Goal: Navigation & Orientation: Find specific page/section

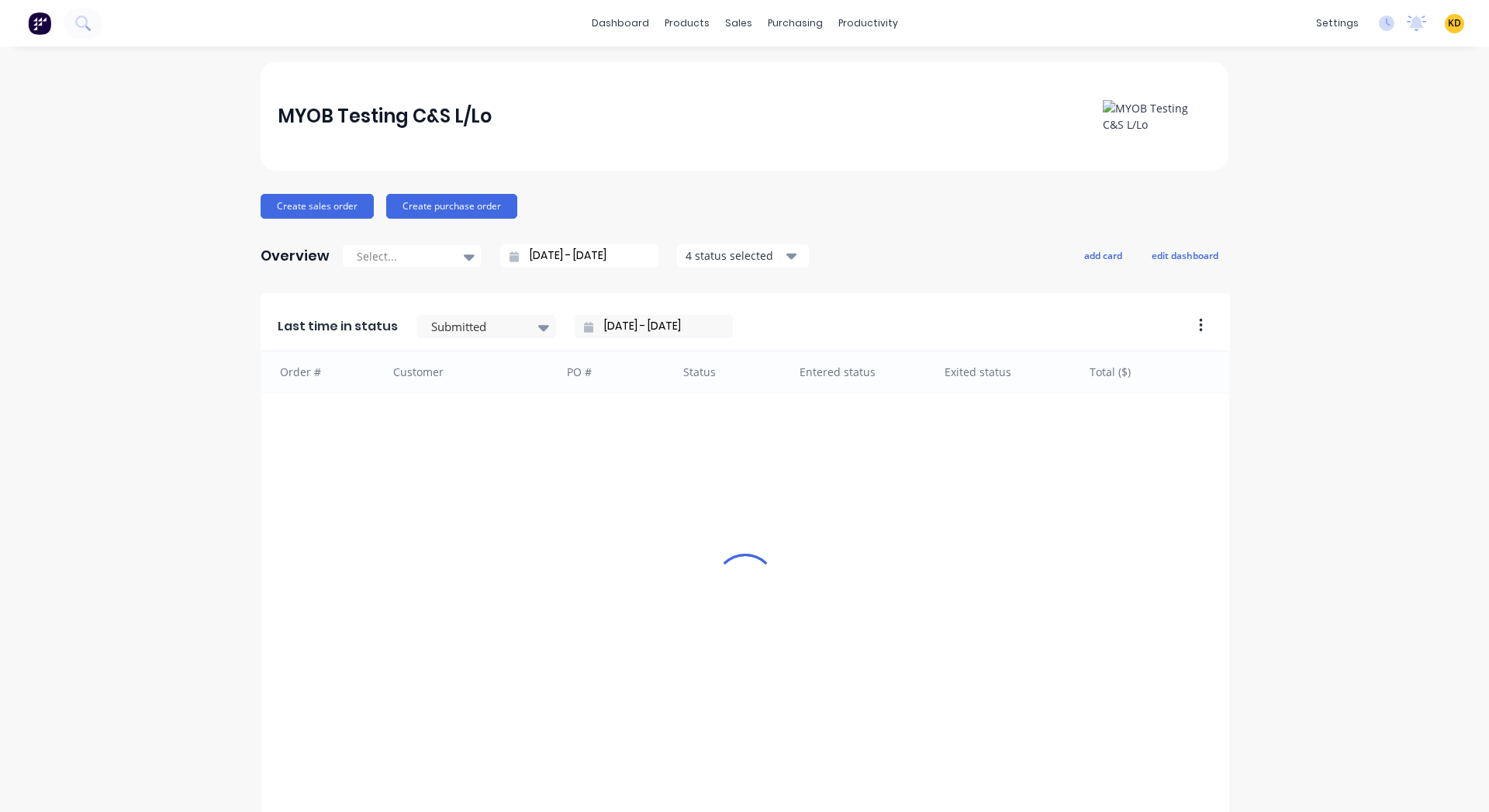
click at [1410, 259] on div "MYOB Testing C&S L/Lo Create sales order Create purchase order Overview Select.…" at bounding box center [744, 666] width 1489 height 1208
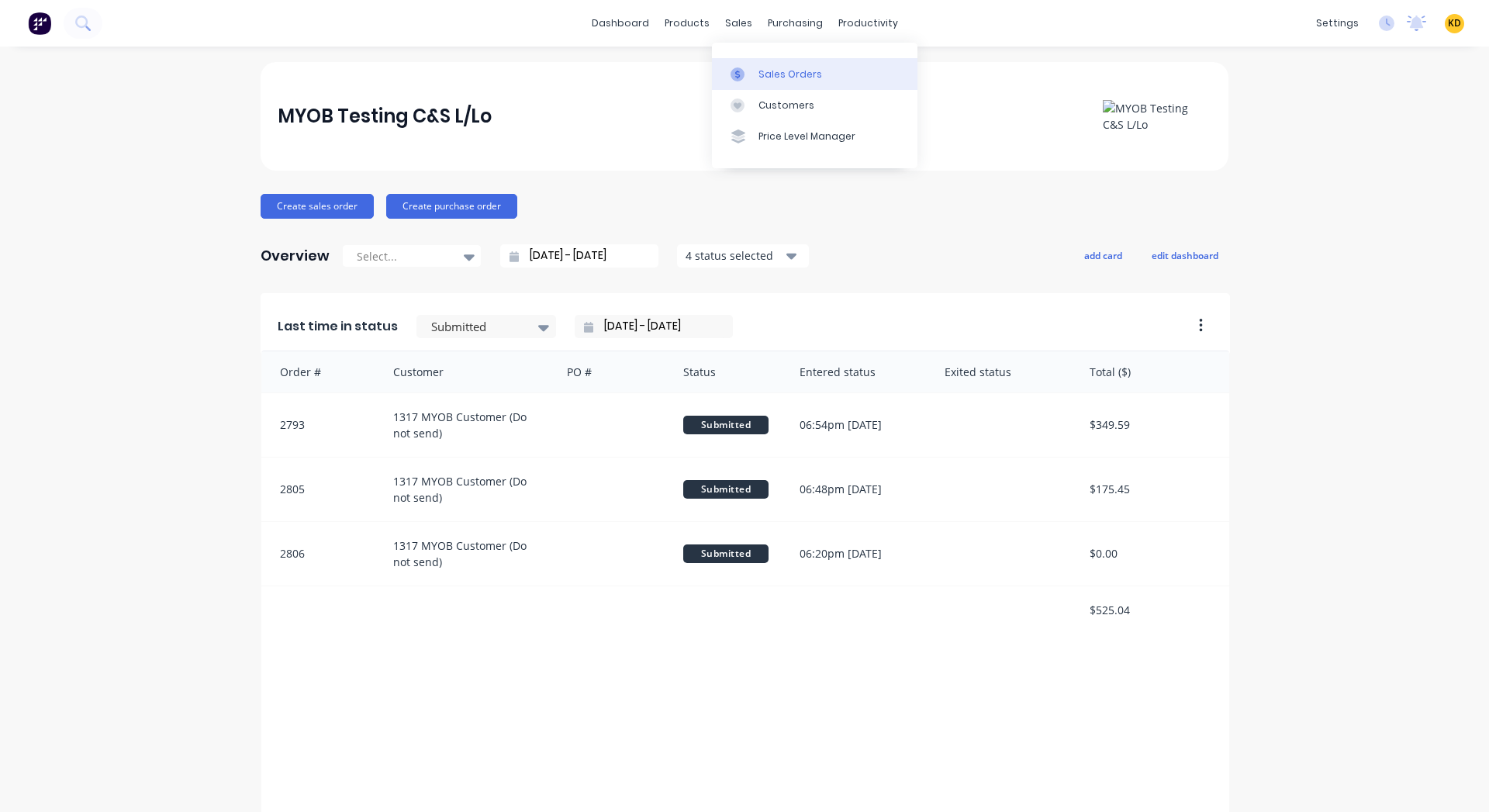
click at [786, 78] on div "Sales Orders" at bounding box center [791, 75] width 63 height 14
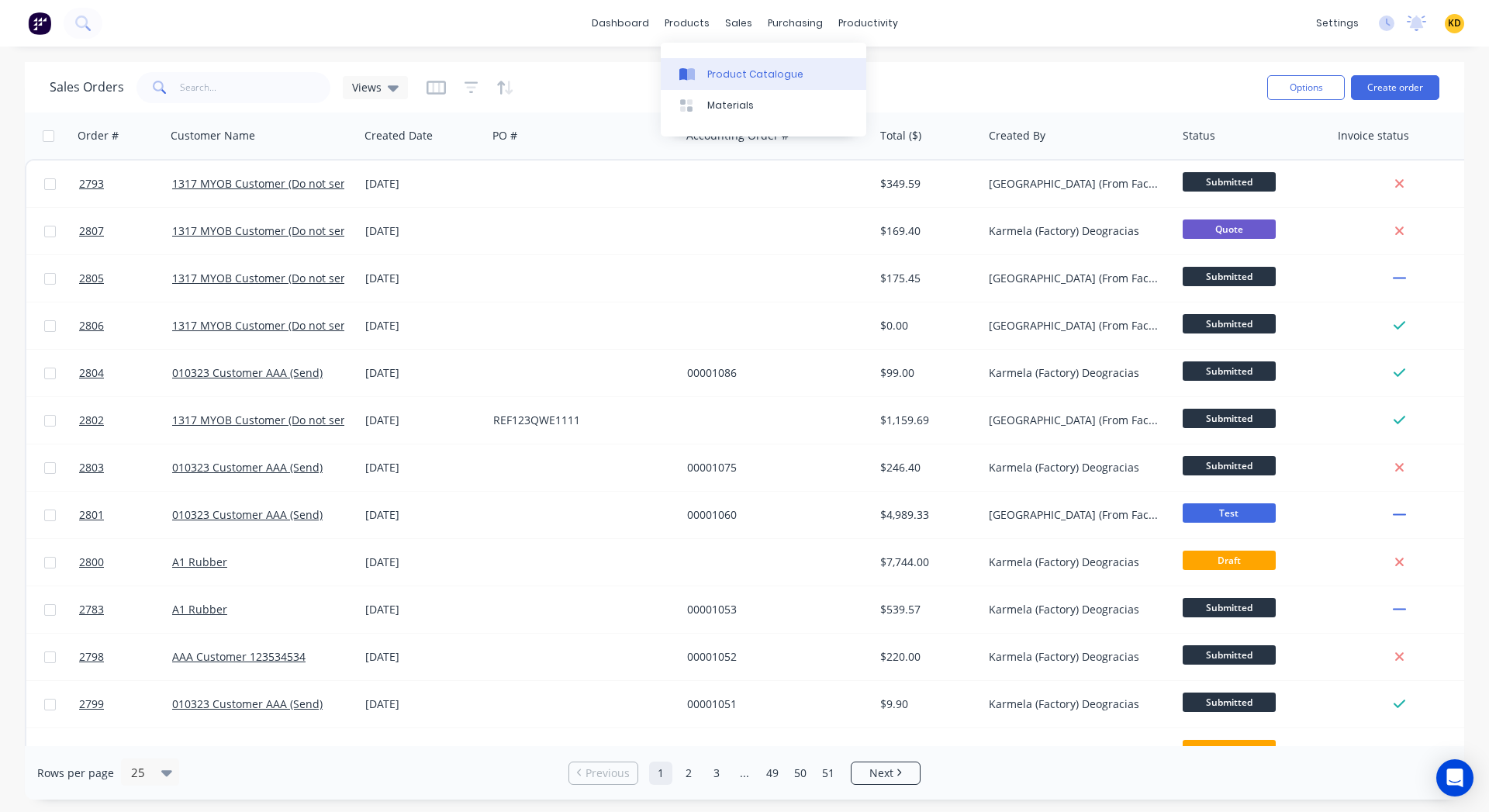
click at [707, 72] on div "Product Catalogue" at bounding box center [755, 75] width 96 height 14
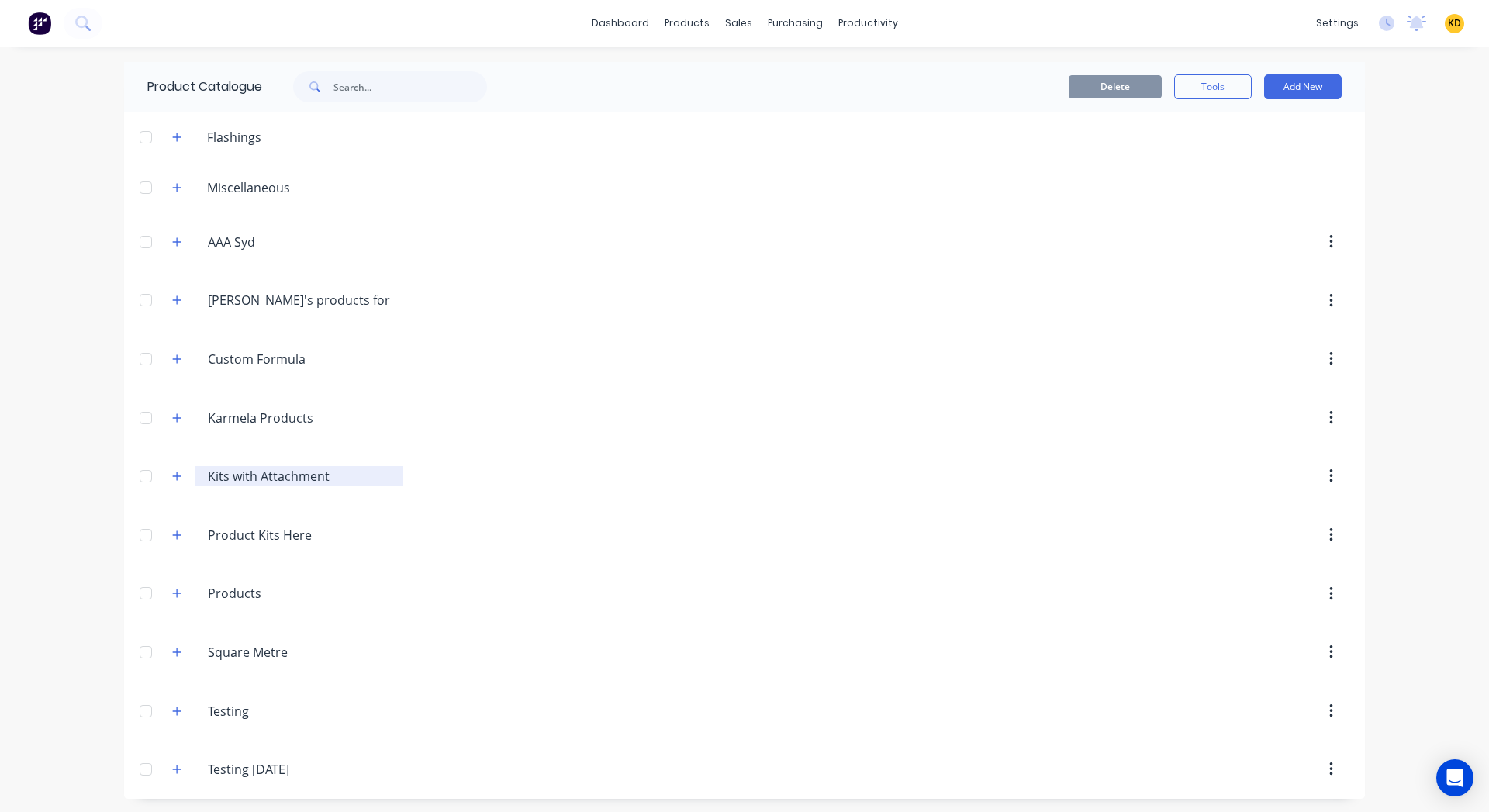
scroll to position [2, 0]
click at [172, 414] on icon "button" at bounding box center [177, 416] width 10 height 11
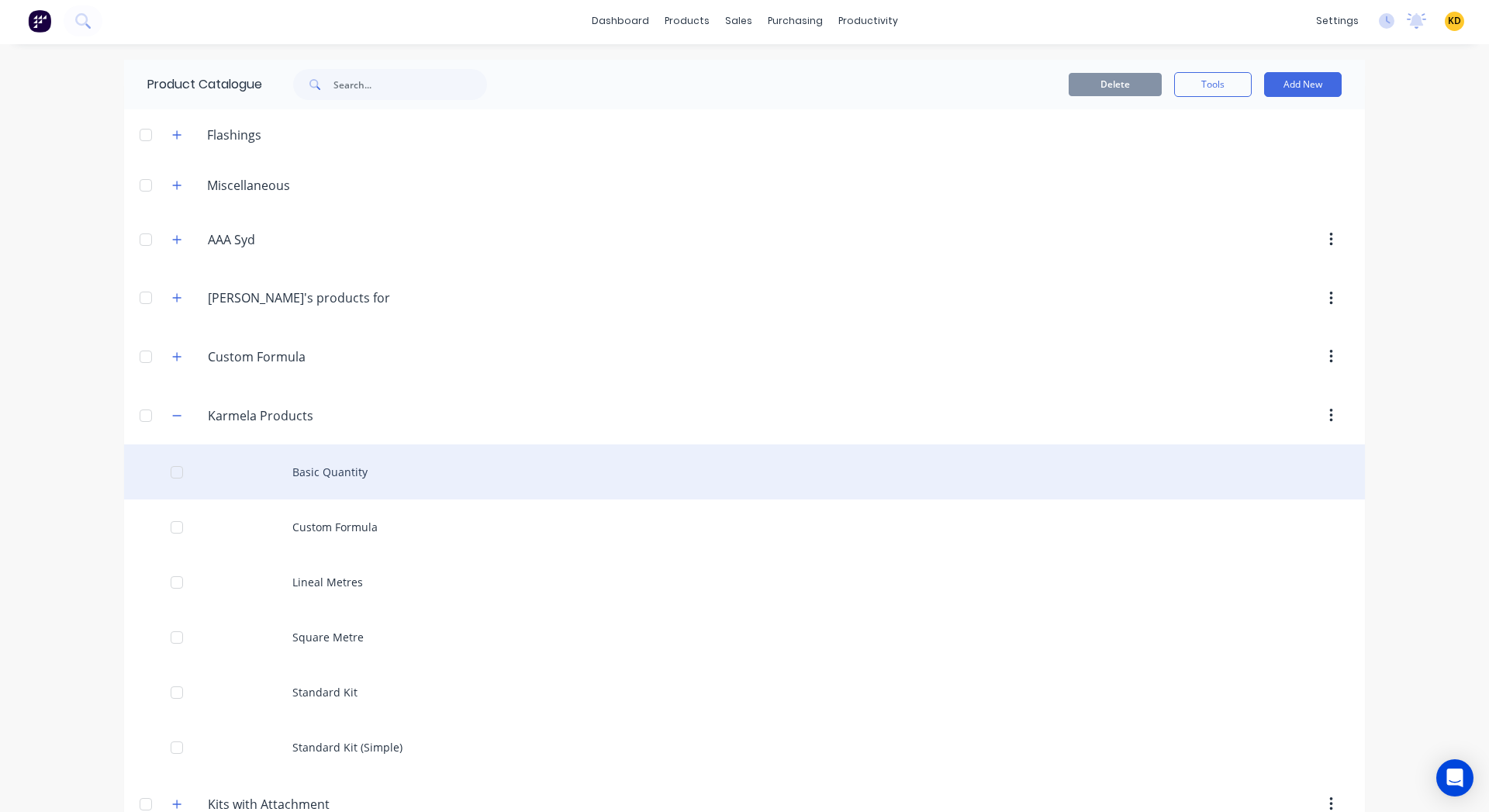
click at [345, 463] on div "Basic Quantity" at bounding box center [744, 471] width 1241 height 55
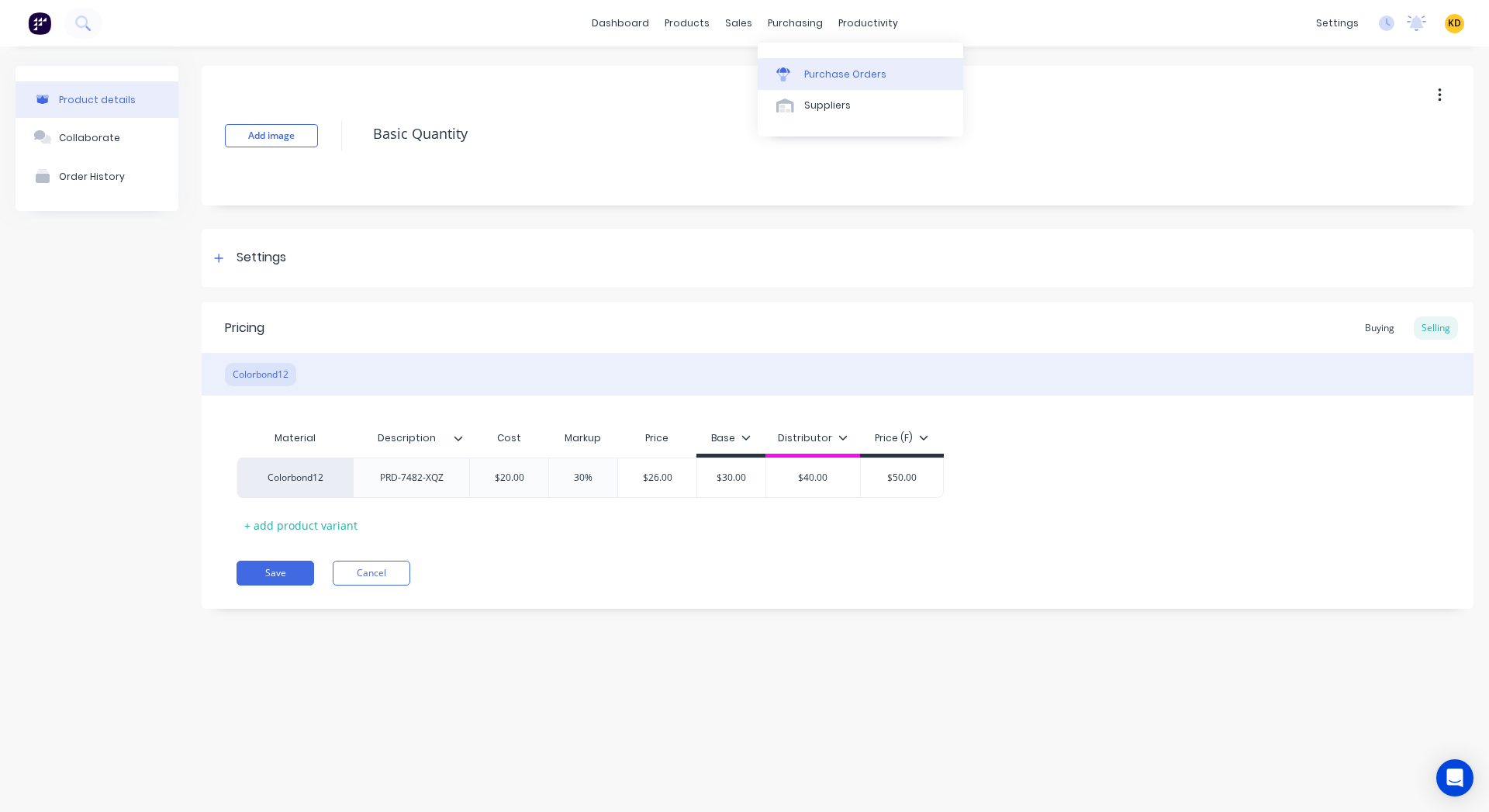
click at [829, 75] on div "Purchase Orders" at bounding box center [845, 75] width 83 height 14
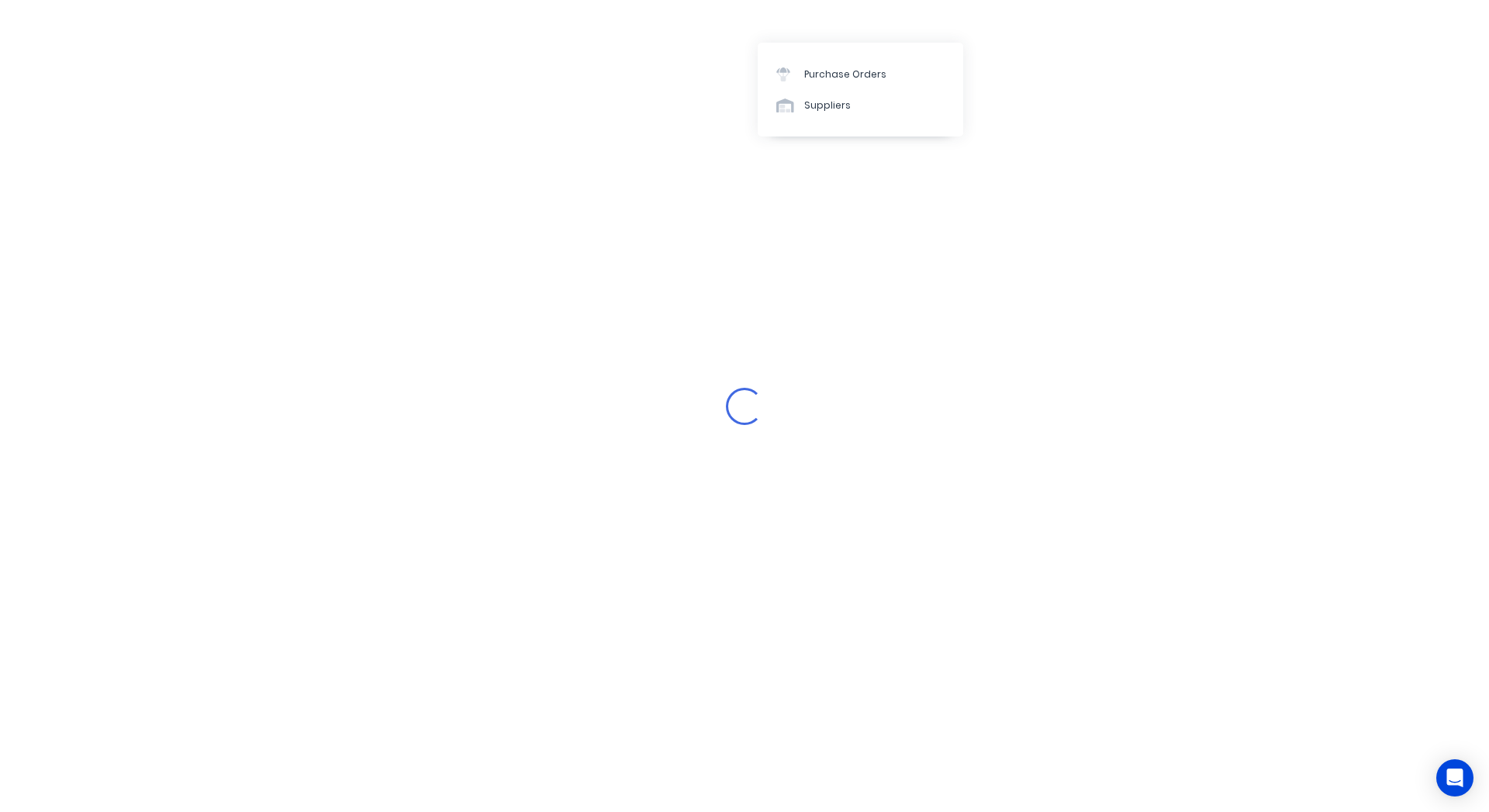
click at [1062, 597] on div "Loading..." at bounding box center [744, 406] width 1489 height 812
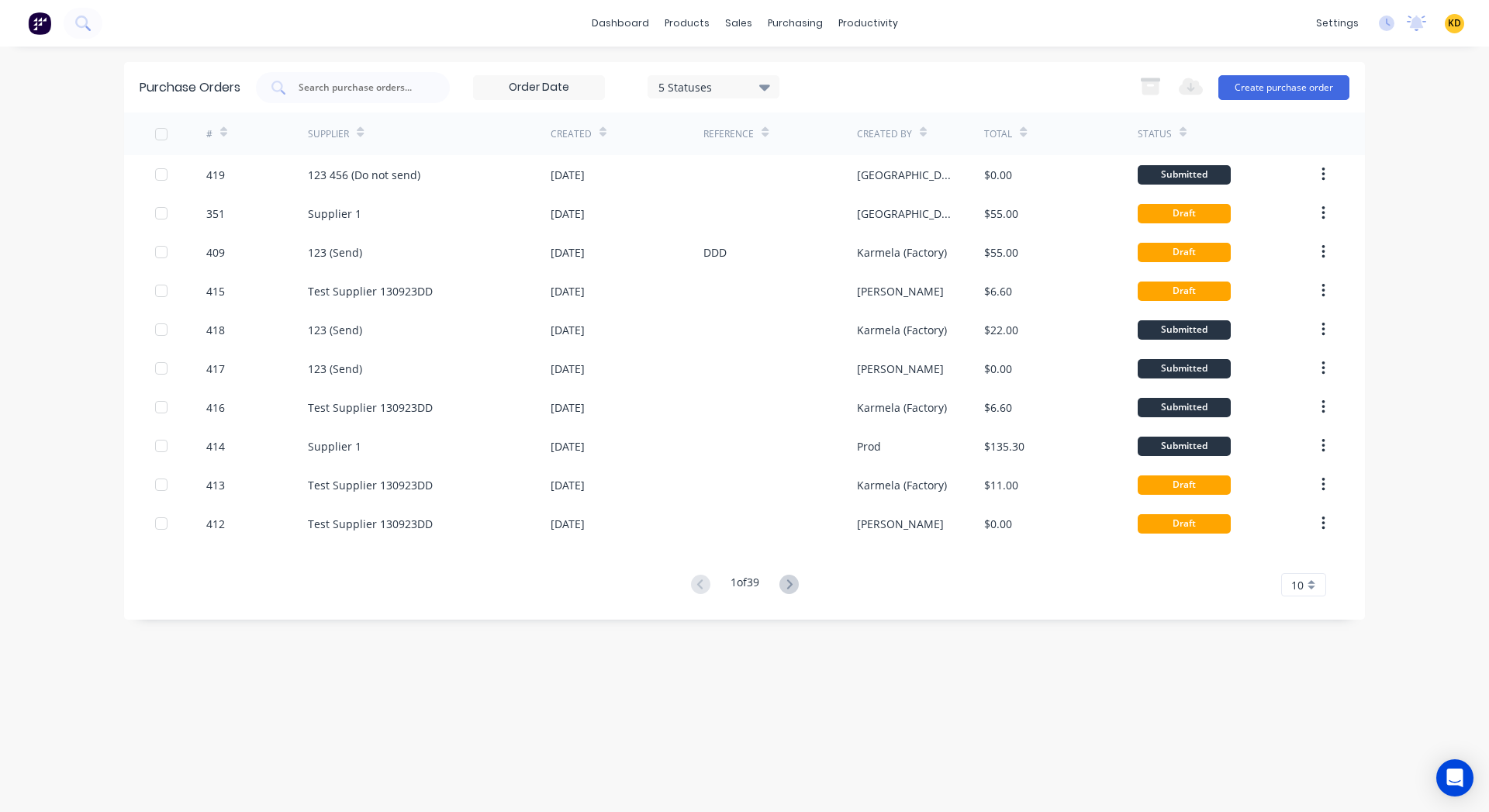
click at [1475, 110] on div "dashboard products sales purchasing productivity dashboard products Product Cat…" at bounding box center [744, 406] width 1489 height 812
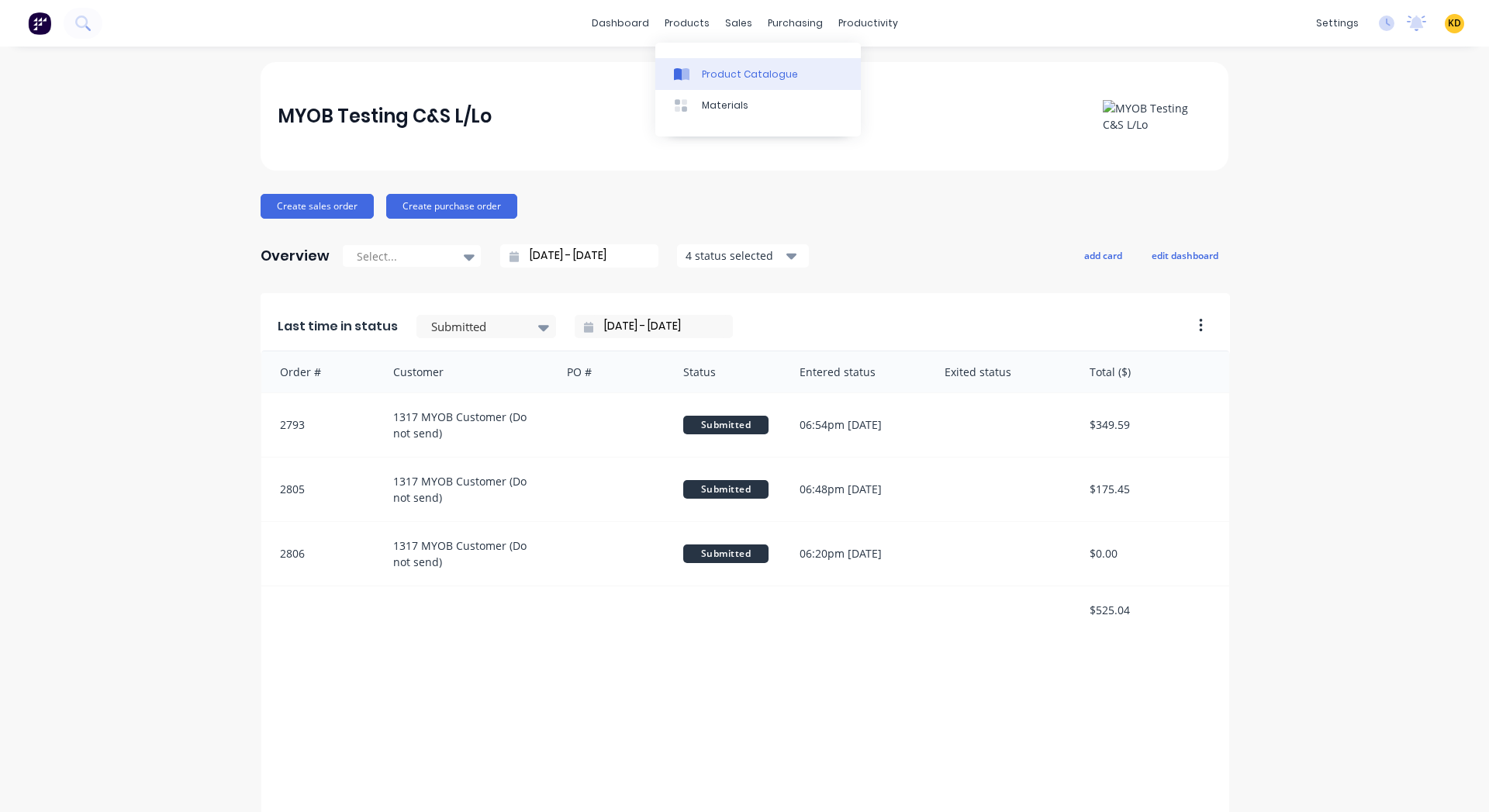
click at [710, 68] on div "Product Catalogue" at bounding box center [749, 75] width 96 height 14
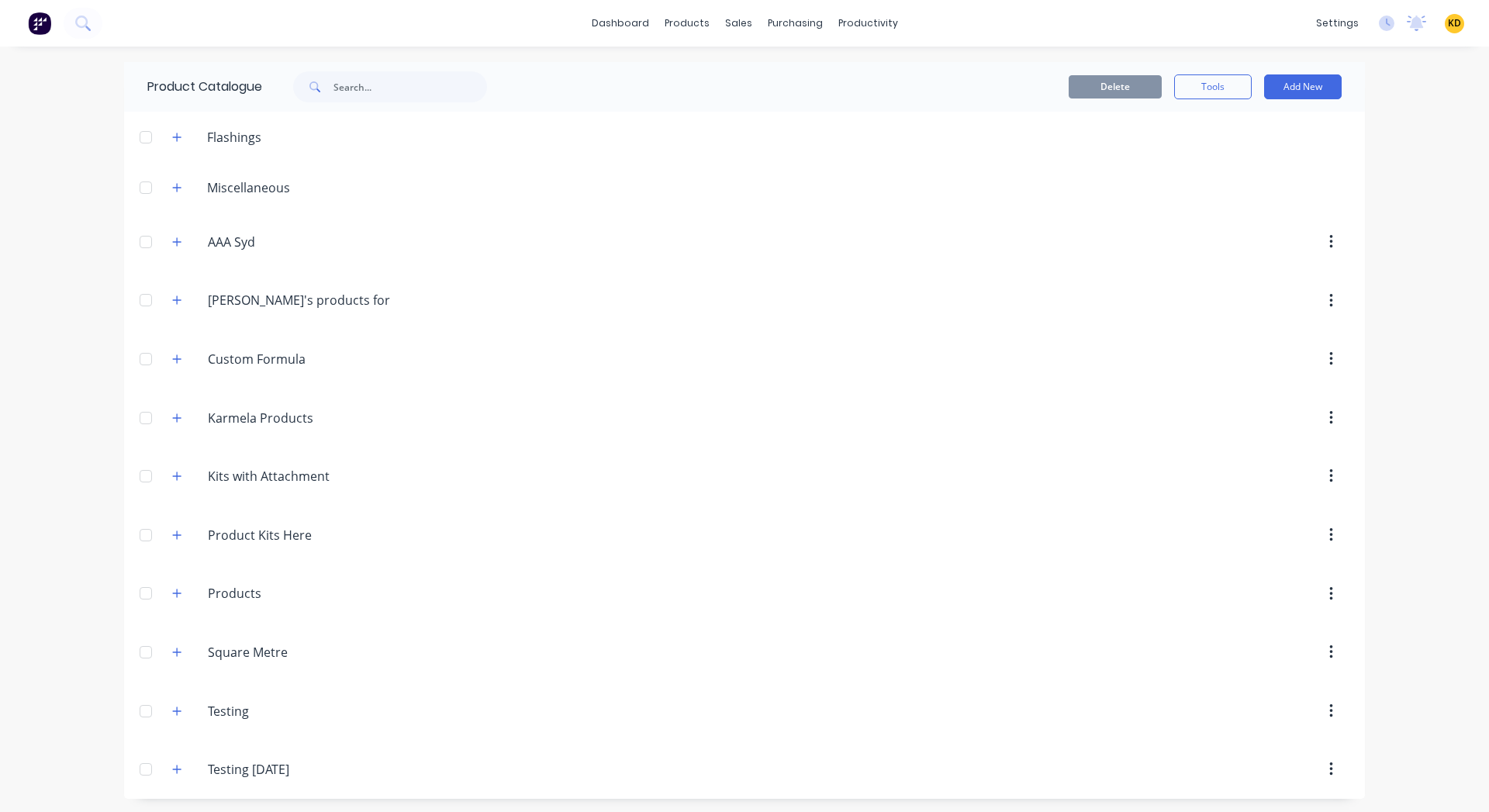
click at [1448, 21] on span "KD" at bounding box center [1454, 24] width 13 height 14
click at [1364, 194] on button "Sign out" at bounding box center [1358, 194] width 206 height 31
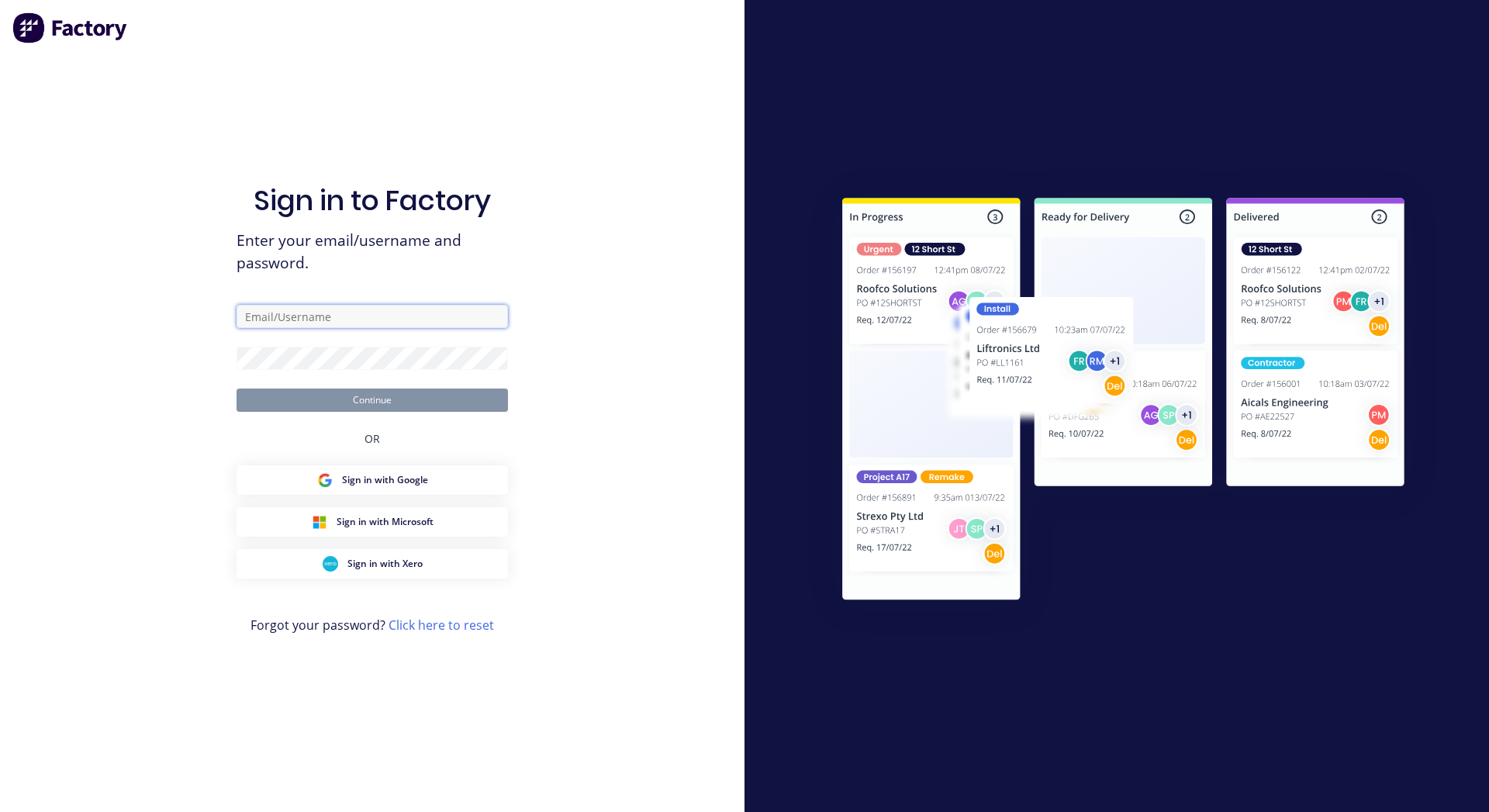
click at [378, 321] on input "text" at bounding box center [372, 316] width 271 height 23
paste input "[EMAIL_ADDRESS][DOMAIN_NAME]"
type input "[EMAIL_ADDRESS][DOMAIN_NAME]"
click at [620, 375] on div "Sign in to Factory Enter your email/username and password. [EMAIL_ADDRESS][DOMA…" at bounding box center [372, 406] width 744 height 812
click at [487, 358] on body "Sign in to Factory Enter your email/username and password. [EMAIL_ADDRESS][DOMA…" at bounding box center [744, 406] width 1489 height 812
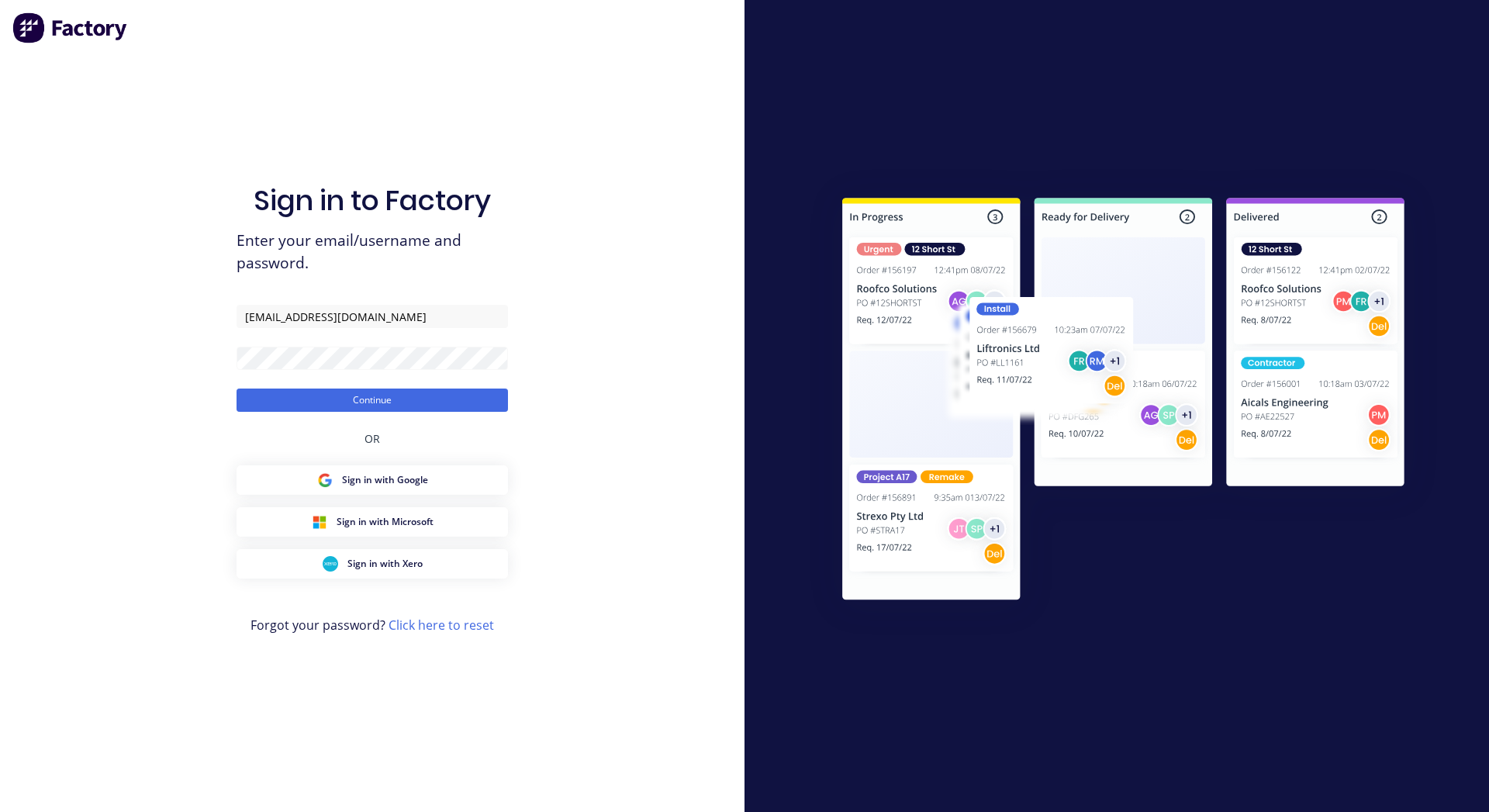
click at [606, 148] on div "Sign in to Factory Enter your email/username and password. [EMAIL_ADDRESS][DOMA…" at bounding box center [372, 406] width 744 height 812
click at [416, 399] on button "Continue" at bounding box center [372, 400] width 271 height 23
